Goal: Transaction & Acquisition: Purchase product/service

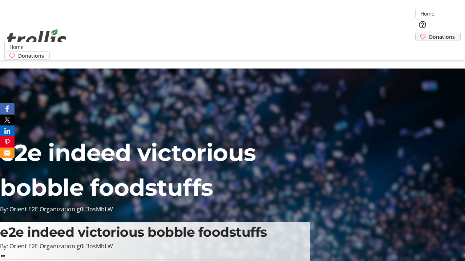
click at [429, 33] on span "Donations" at bounding box center [442, 37] width 26 height 8
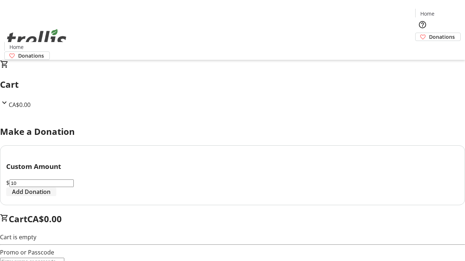
click at [50, 196] on span "Add Donation" at bounding box center [31, 192] width 38 height 9
